Goal: Task Accomplishment & Management: Use online tool/utility

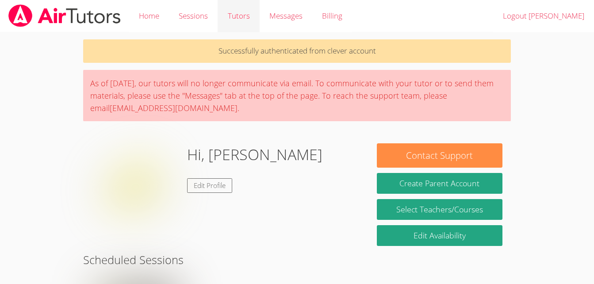
click at [244, 26] on link "Tutors" at bounding box center [238, 16] width 42 height 32
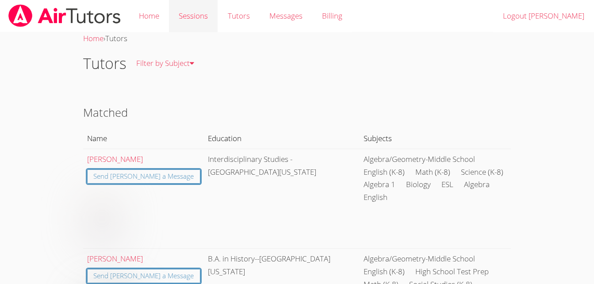
click at [184, 17] on link "Sessions" at bounding box center [193, 16] width 49 height 32
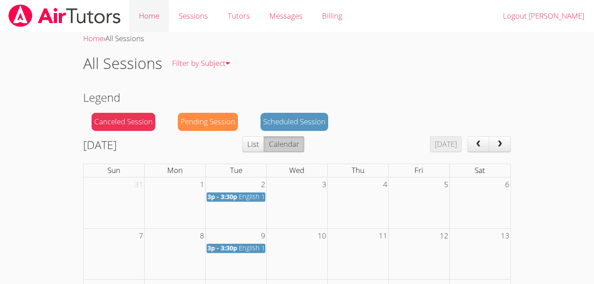
click at [147, 14] on link "Home" at bounding box center [149, 16] width 40 height 32
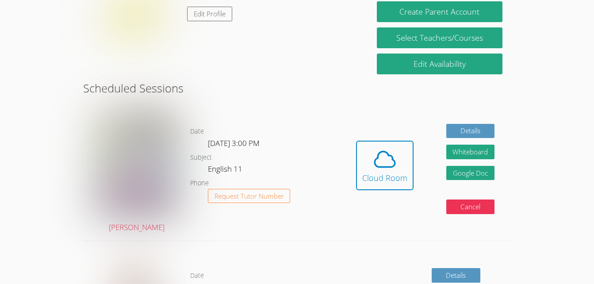
scroll to position [153, 0]
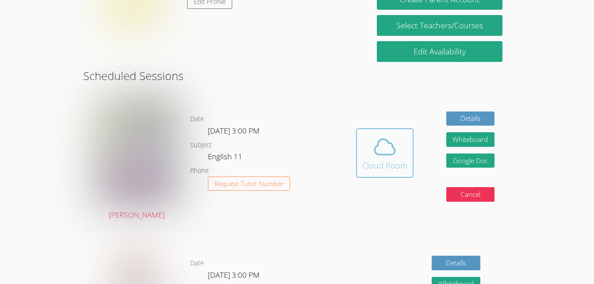
click at [404, 162] on div "Cloud Room" at bounding box center [384, 165] width 45 height 12
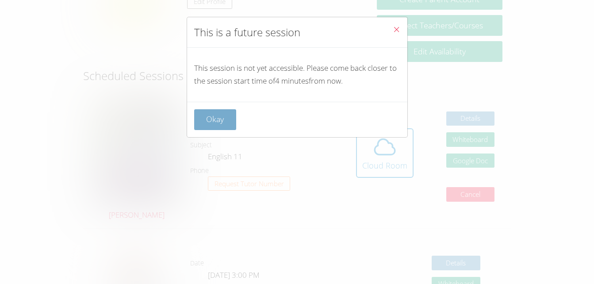
click at [226, 119] on button "Okay" at bounding box center [215, 119] width 42 height 21
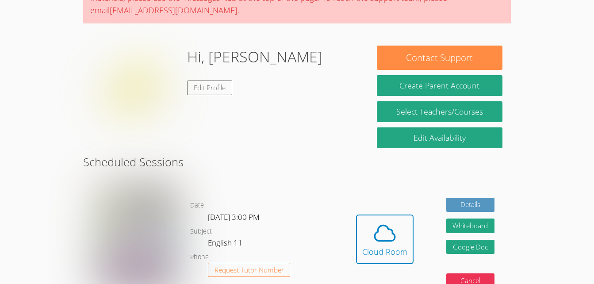
scroll to position [66, 0]
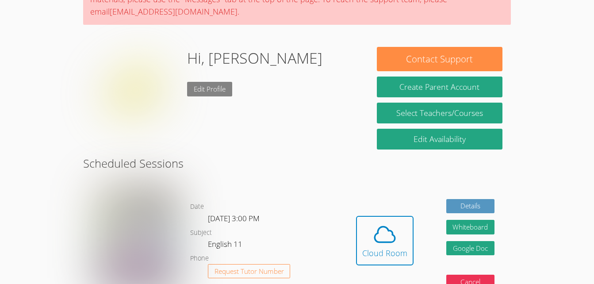
click at [200, 88] on link "Edit Profile" at bounding box center [209, 89] width 45 height 15
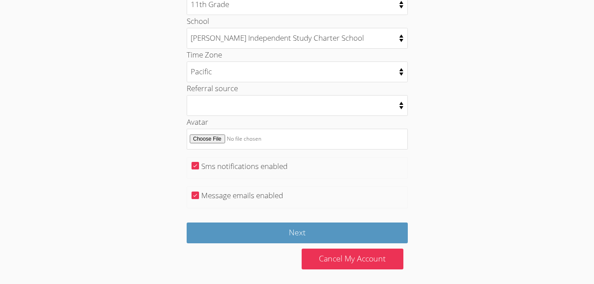
scroll to position [462, 0]
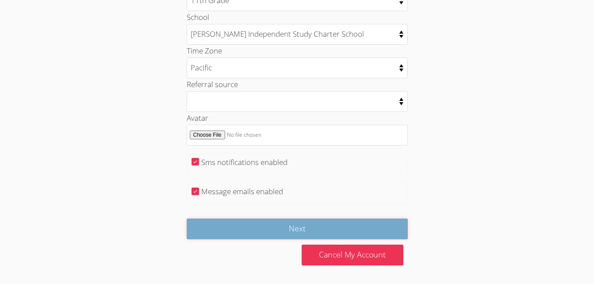
click at [238, 232] on input "Next" at bounding box center [297, 228] width 221 height 21
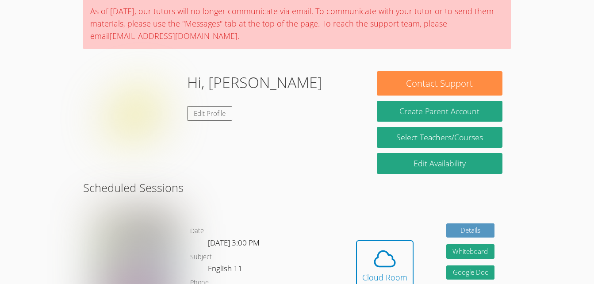
scroll to position [72, 0]
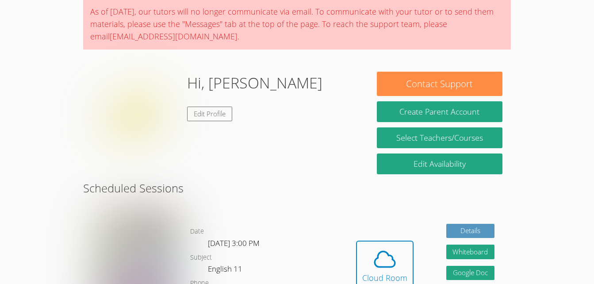
click at [140, 121] on img at bounding box center [135, 116] width 88 height 88
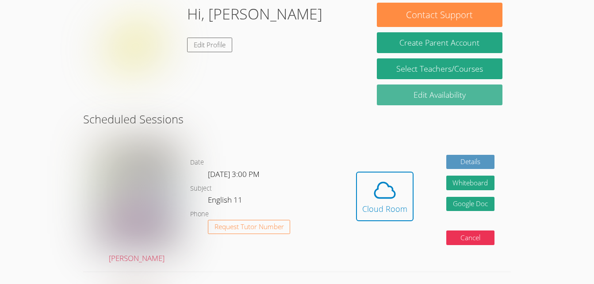
scroll to position [145, 0]
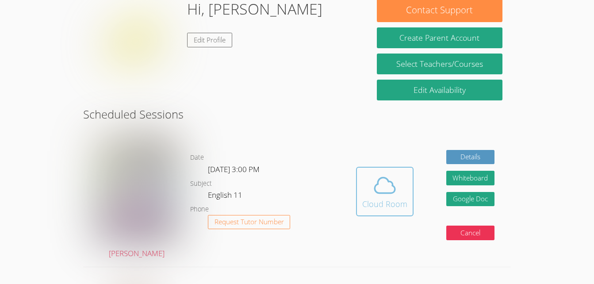
click at [366, 184] on span at bounding box center [384, 185] width 45 height 25
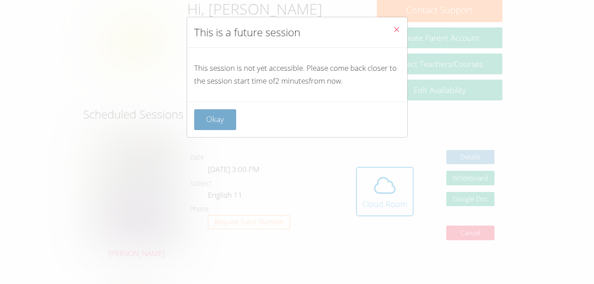
click at [215, 128] on button "Okay" at bounding box center [215, 119] width 42 height 21
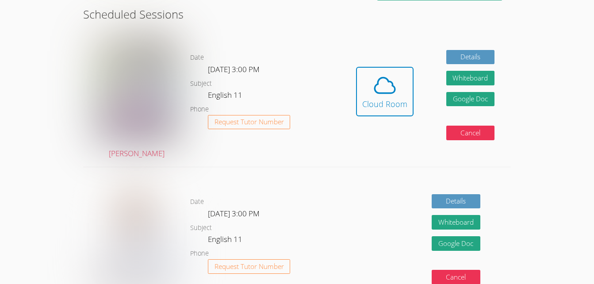
scroll to position [245, 0]
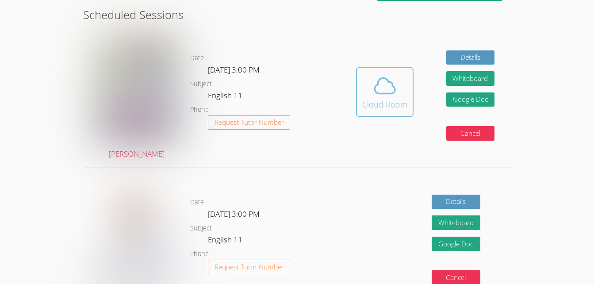
click at [388, 91] on icon at bounding box center [384, 85] width 25 height 25
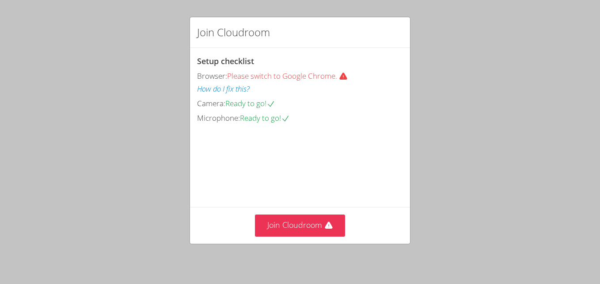
scroll to position [51, 0]
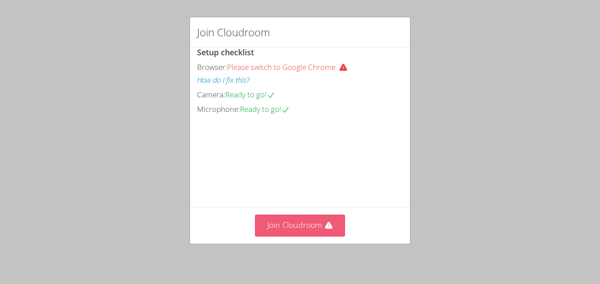
click at [297, 226] on button "Join Cloudroom" at bounding box center [300, 225] width 91 height 22
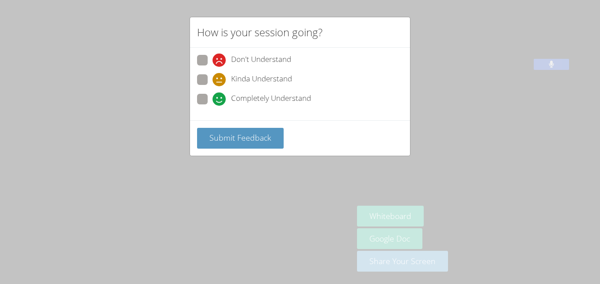
click at [301, 97] on span "Completely Understand" at bounding box center [271, 98] width 80 height 13
click at [220, 97] on input "Completely Understand" at bounding box center [217, 98] width 8 height 8
radio input "true"
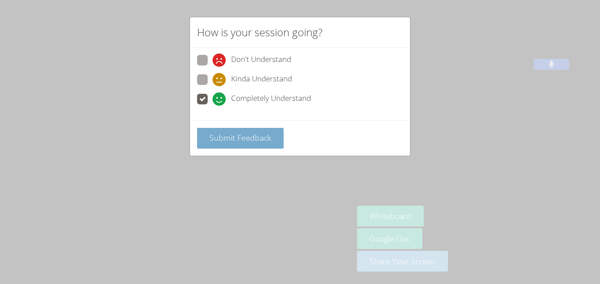
click at [233, 139] on span "Submit Feedback" at bounding box center [240, 137] width 62 height 11
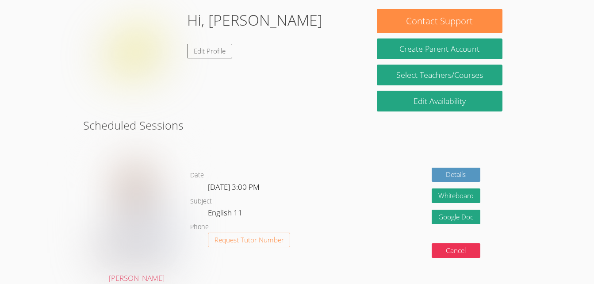
scroll to position [90, 0]
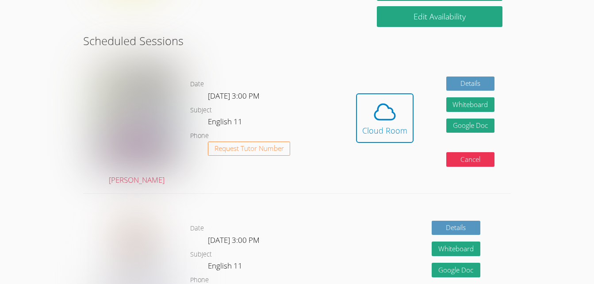
scroll to position [217, 0]
